Goal: Task Accomplishment & Management: Manage account settings

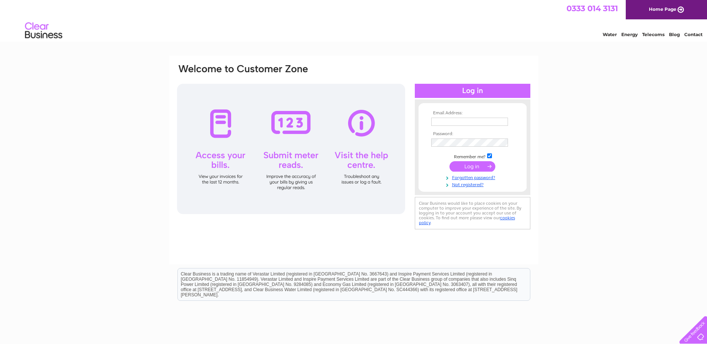
type input "[PERSON_NAME][EMAIL_ADDRESS][PERSON_NAME][DOMAIN_NAME]"
click at [472, 167] on input "submit" at bounding box center [472, 166] width 46 height 10
click at [462, 167] on input "submit" at bounding box center [472, 166] width 46 height 10
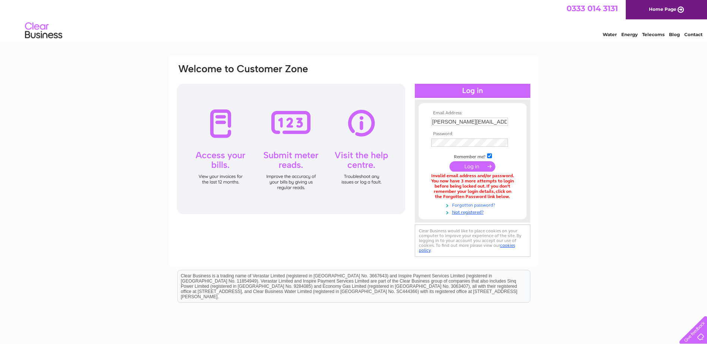
click at [469, 205] on link "Forgotten password?" at bounding box center [473, 204] width 85 height 7
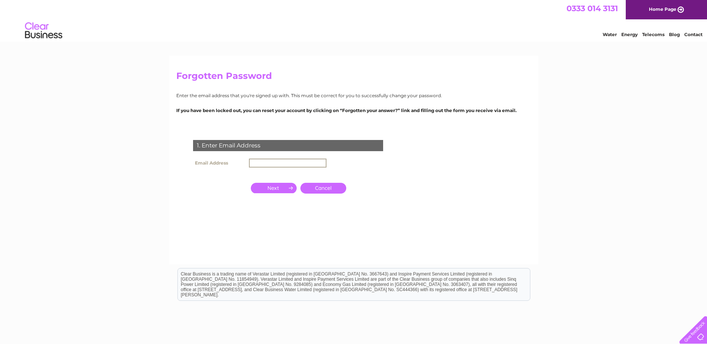
click at [259, 165] on input "text" at bounding box center [287, 163] width 77 height 9
type input "[PERSON_NAME][EMAIL_ADDRESS][PERSON_NAME][DOMAIN_NAME]"
click at [263, 186] on input "button" at bounding box center [274, 187] width 46 height 10
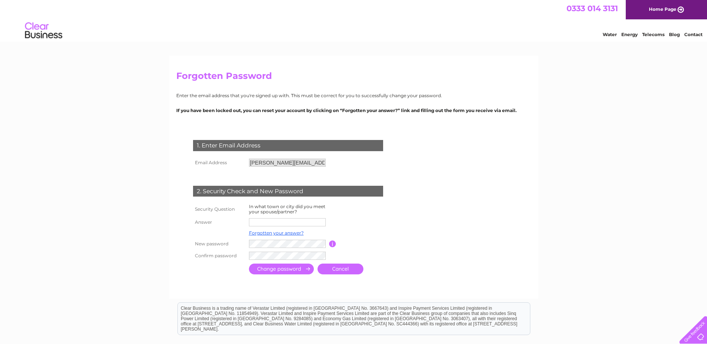
click at [283, 222] on input "text" at bounding box center [287, 222] width 77 height 8
type input "Falkirk"
